Goal: Browse casually

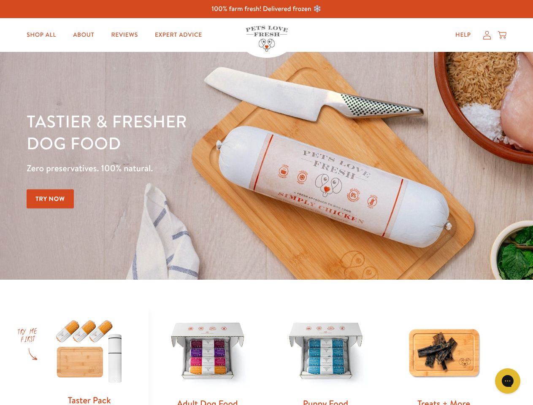
click at [266, 203] on div "Tastier & fresher dog food Zero preservatives. 100% natural. Try Now" at bounding box center [187, 165] width 320 height 111
click at [508, 381] on icon "Gorgias live chat" at bounding box center [508, 381] width 8 height 8
